Goal: Navigation & Orientation: Find specific page/section

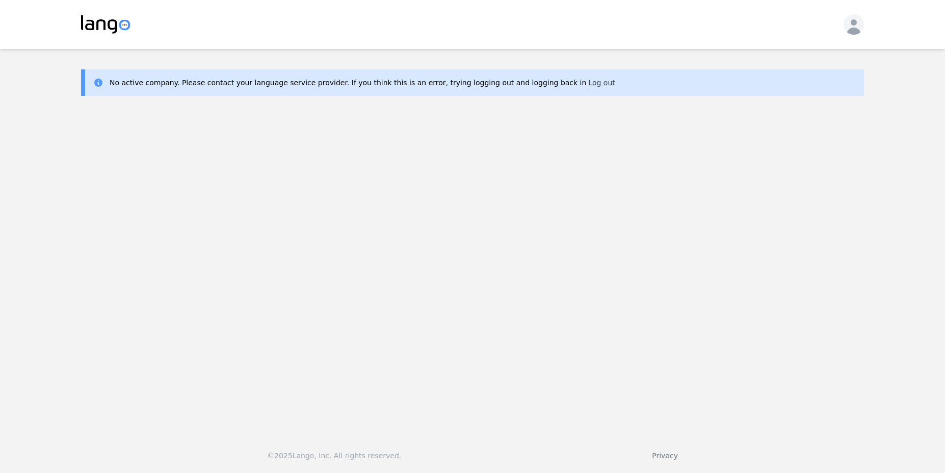
click at [588, 81] on button "Log out" at bounding box center [601, 82] width 27 height 10
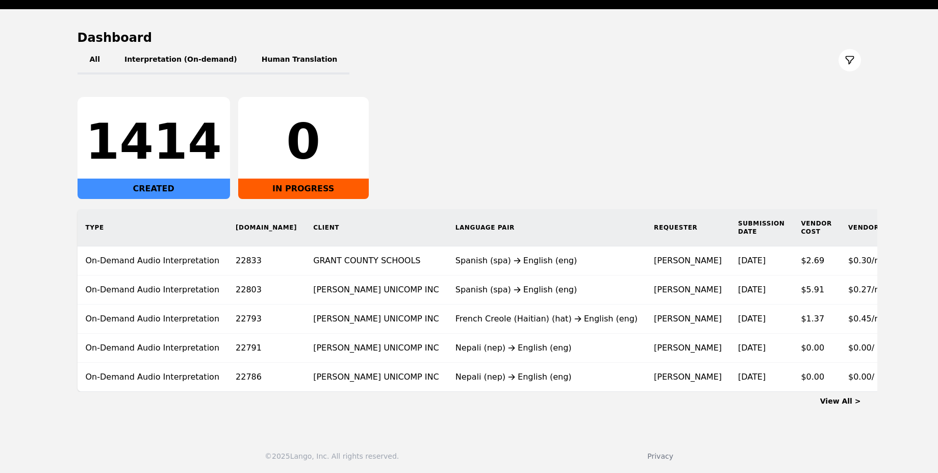
scroll to position [84, 0]
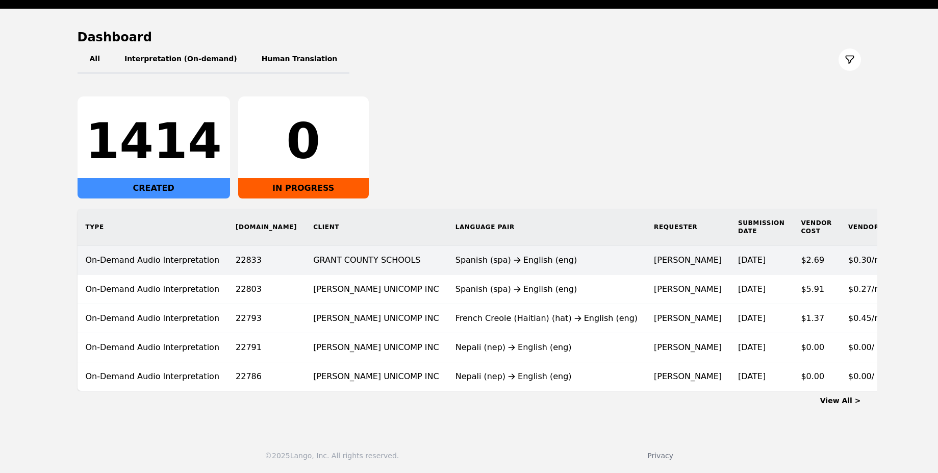
click at [455, 255] on div "Spanish (spa) English (eng)" at bounding box center [546, 260] width 182 height 12
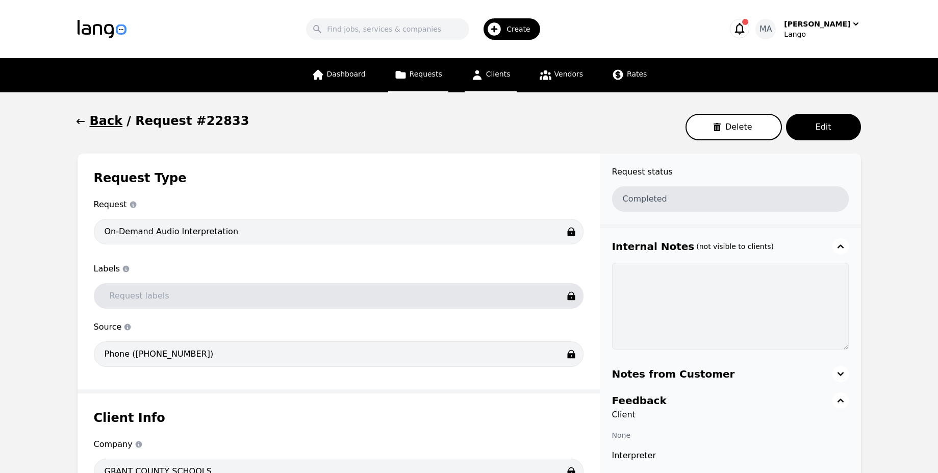
click at [489, 75] on span "Clients" at bounding box center [498, 74] width 24 height 8
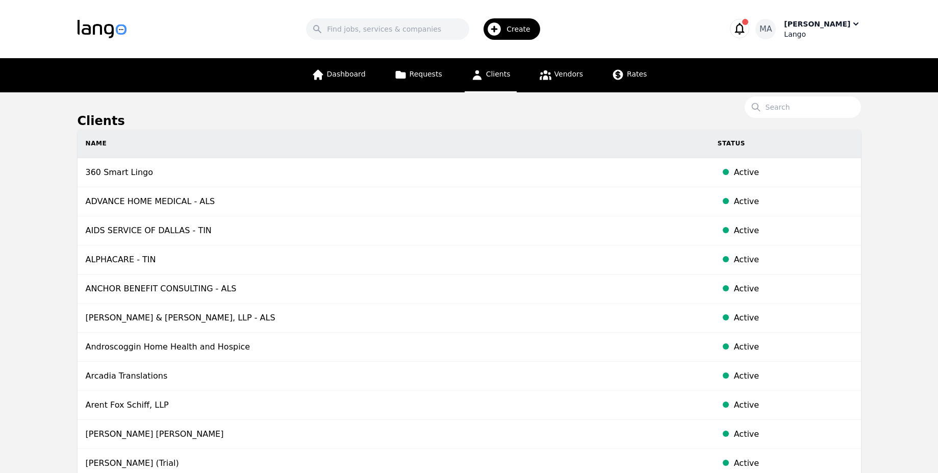
click at [809, 35] on div "Lango" at bounding box center [822, 34] width 76 height 10
click at [784, 64] on p "Settings" at bounding box center [795, 63] width 29 height 10
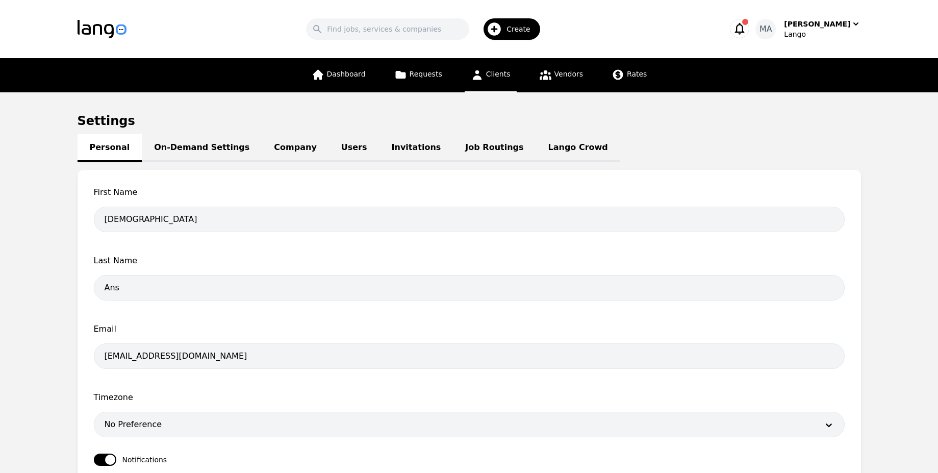
click at [483, 83] on link "Clients" at bounding box center [490, 75] width 52 height 34
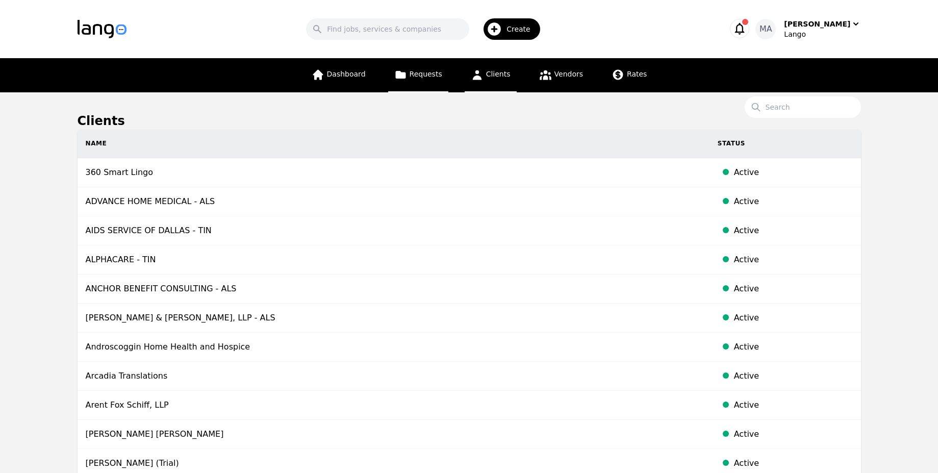
click at [428, 81] on link "Requests" at bounding box center [418, 75] width 60 height 34
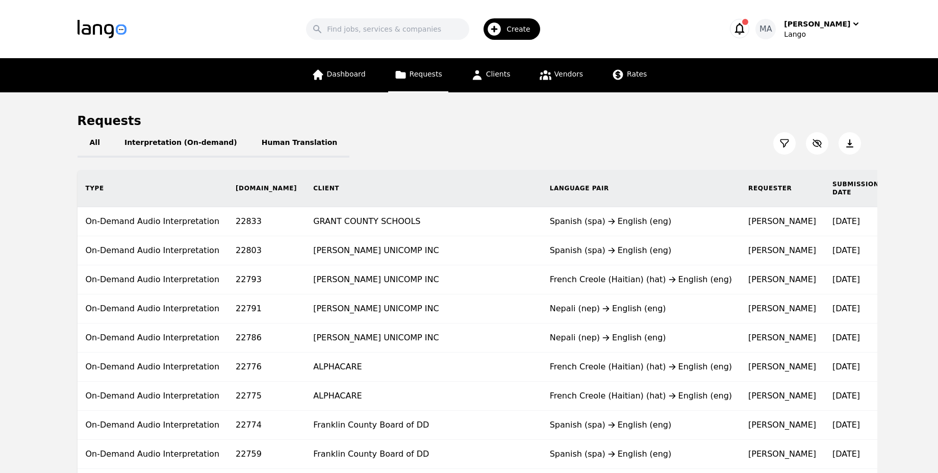
click at [746, 28] on icon "button" at bounding box center [739, 28] width 14 height 14
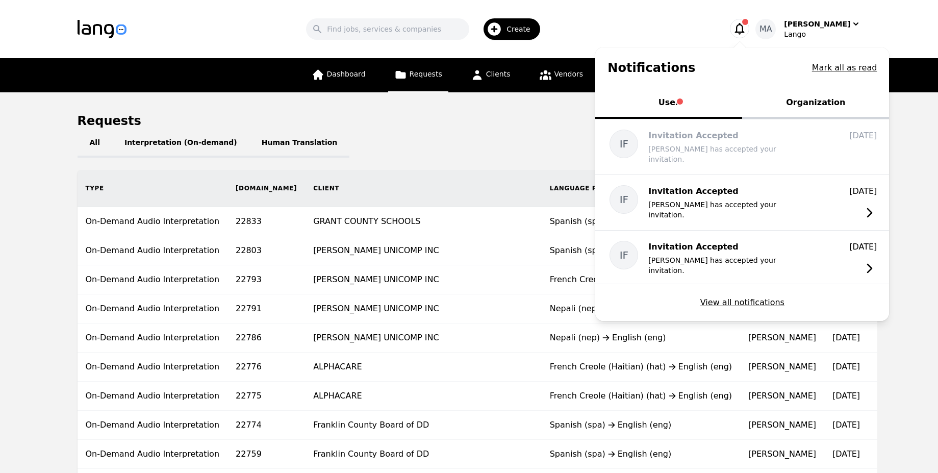
click at [746, 28] on icon "button" at bounding box center [739, 28] width 14 height 14
